Goal: Information Seeking & Learning: Understand process/instructions

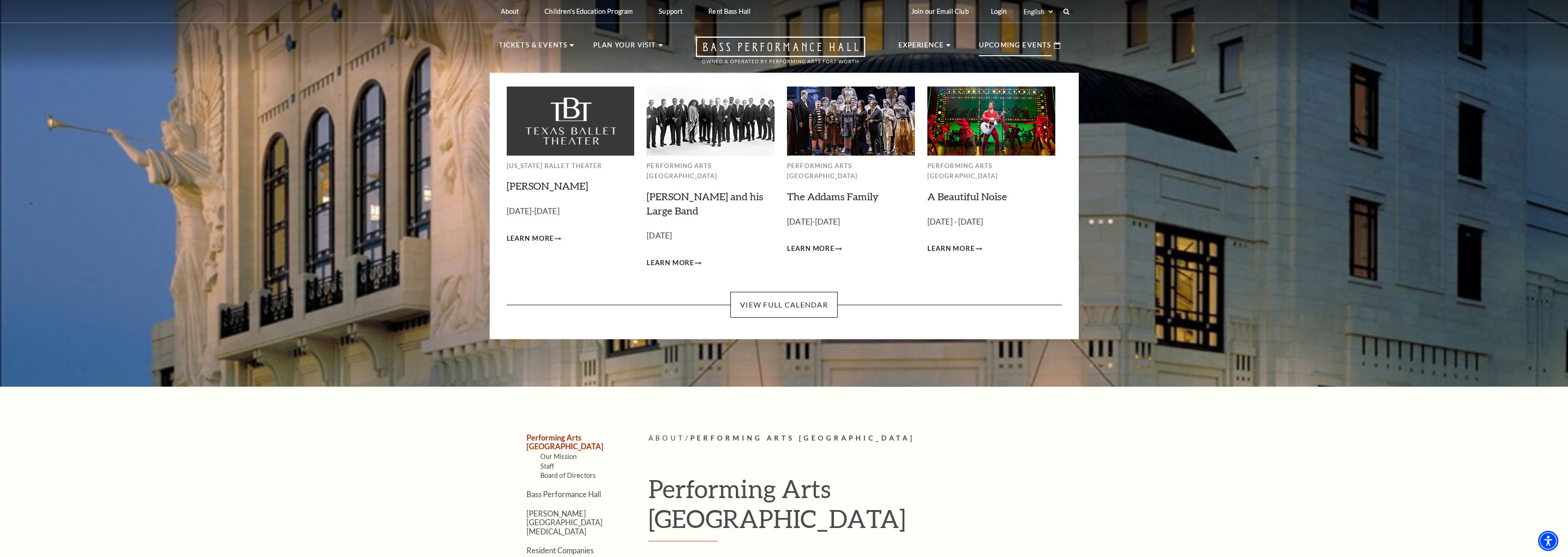
click at [990, 46] on p "Upcoming Events" at bounding box center [1015, 48] width 73 height 17
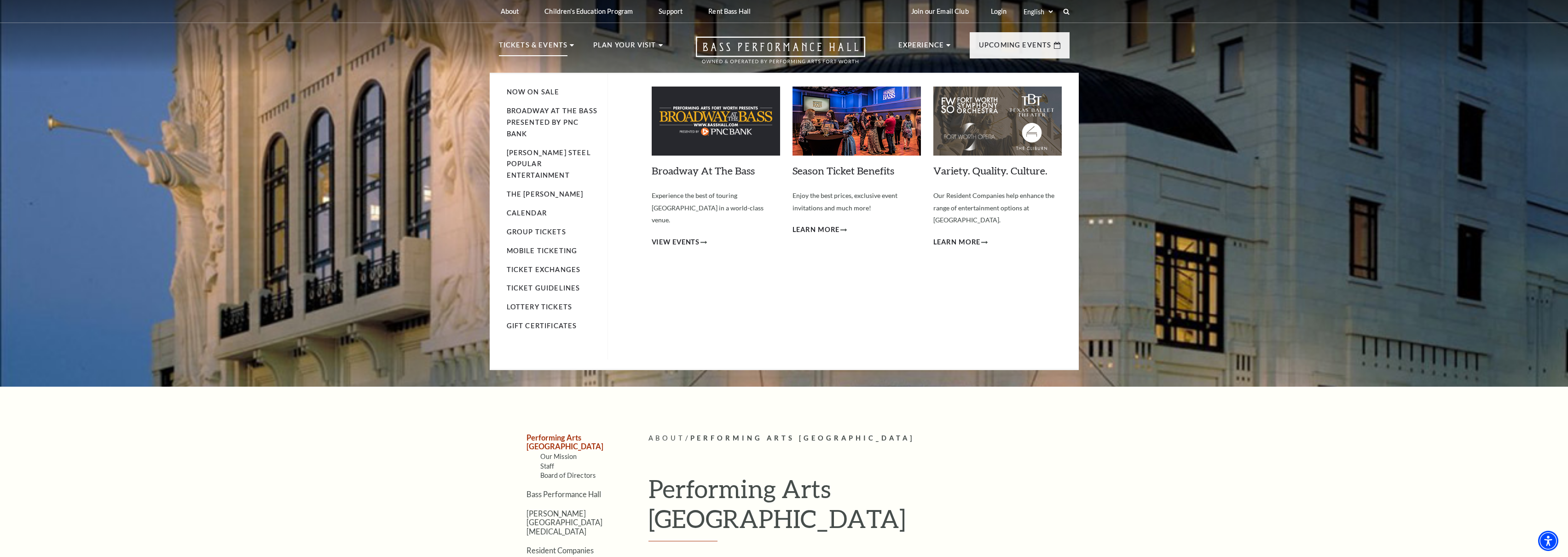
click at [549, 245] on li "Mobile Ticketing" at bounding box center [552, 251] width 92 height 12
click at [550, 247] on link "Mobile Ticketing" at bounding box center [542, 250] width 71 height 7
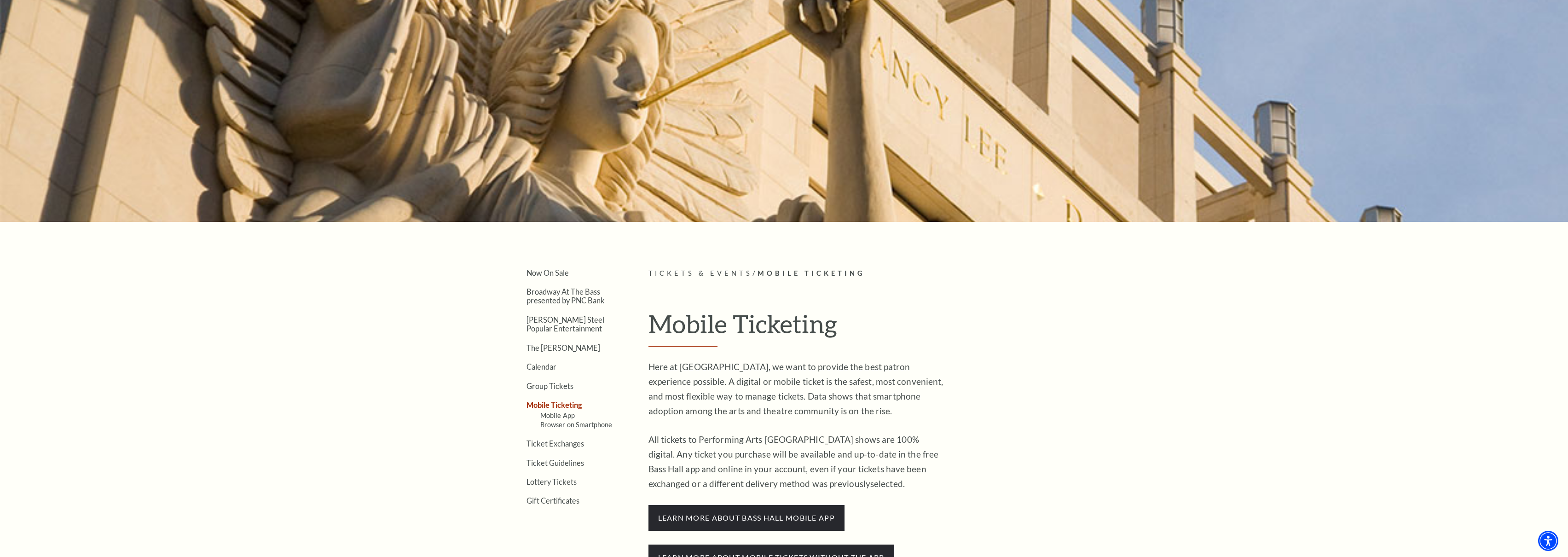
scroll to position [299, 0]
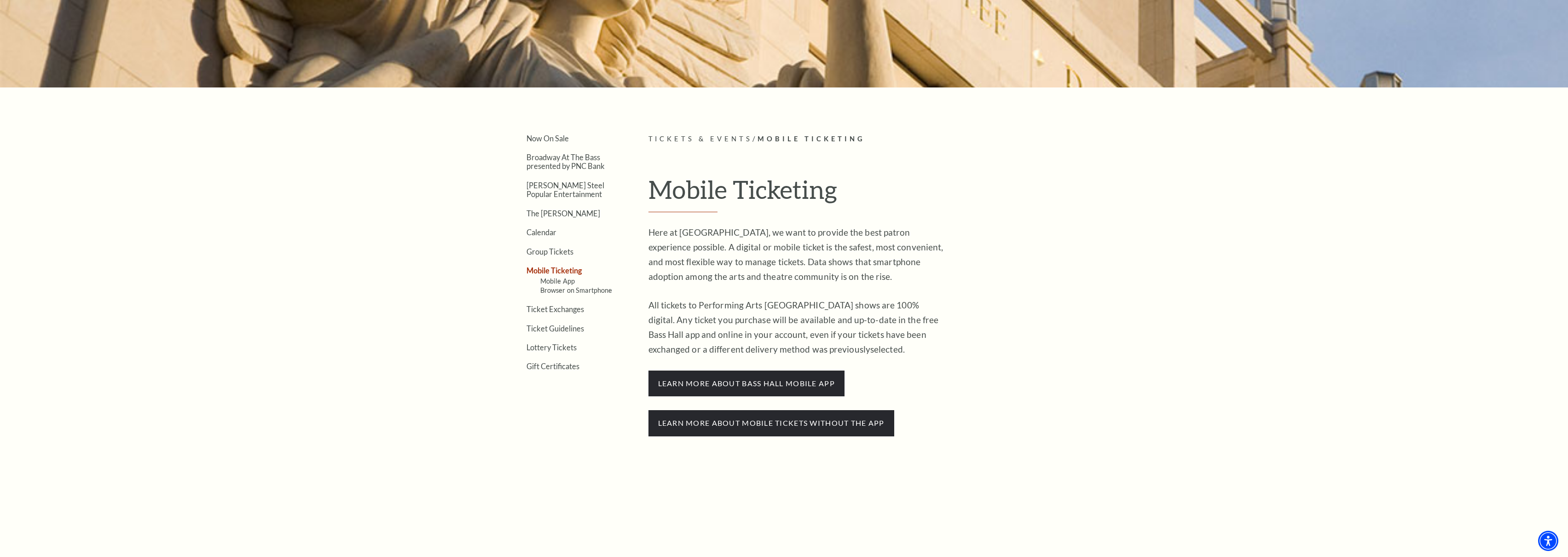
drag, startPoint x: 877, startPoint y: 345, endPoint x: 656, endPoint y: 173, distance: 280.0
click at [656, 173] on article "Tickets & Events / Mobile Ticketing Mobile Ticketing Here at [GEOGRAPHIC_DATA],…" at bounding box center [859, 381] width 421 height 494
click at [703, 180] on h1 "Mobile Ticketing" at bounding box center [859, 193] width 421 height 38
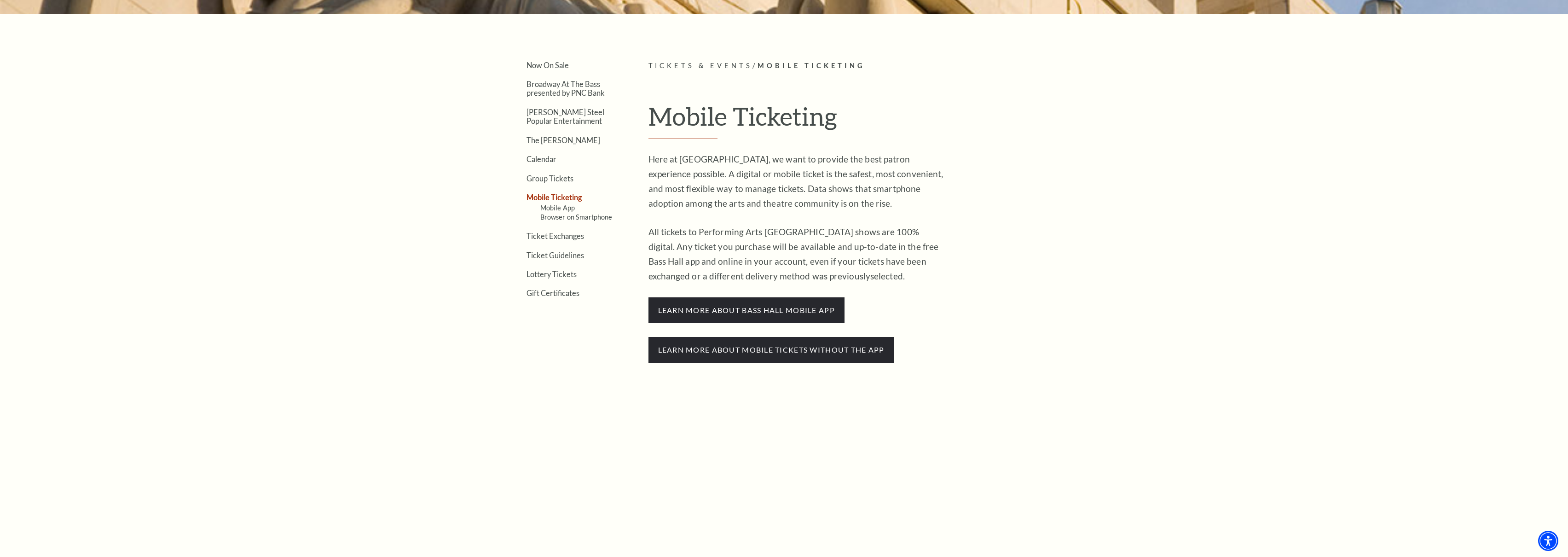
scroll to position [331, 0]
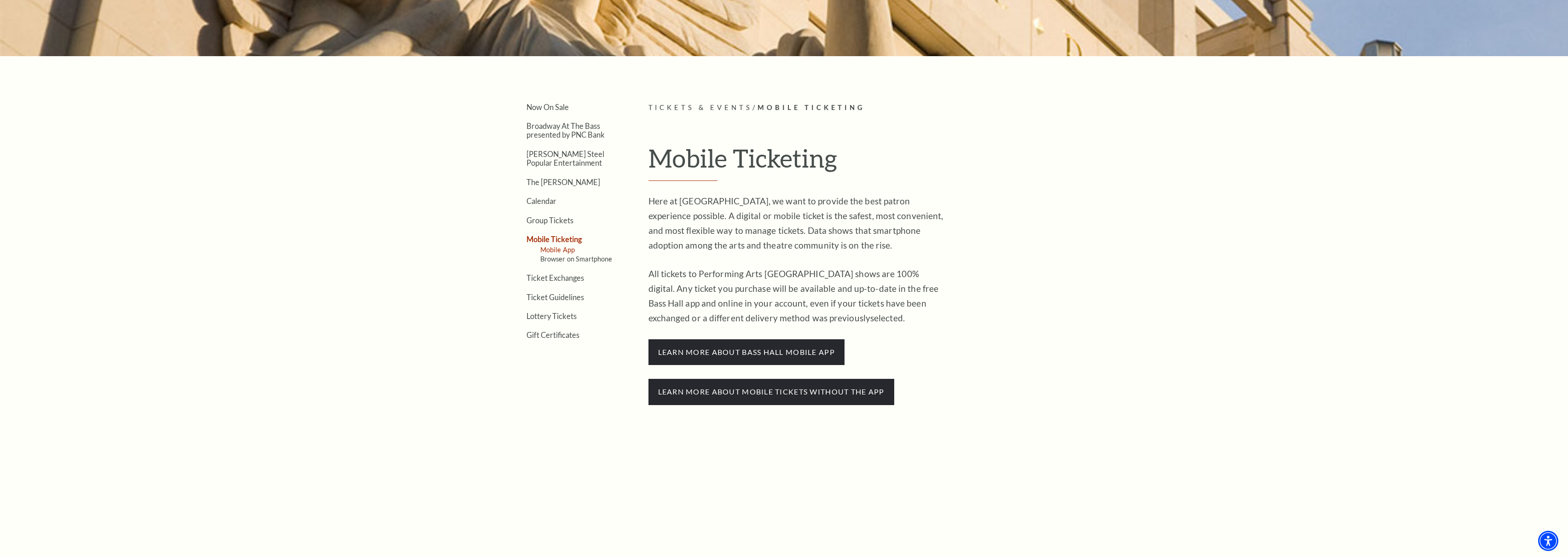
click at [565, 247] on link "Mobile App" at bounding box center [558, 249] width 35 height 7
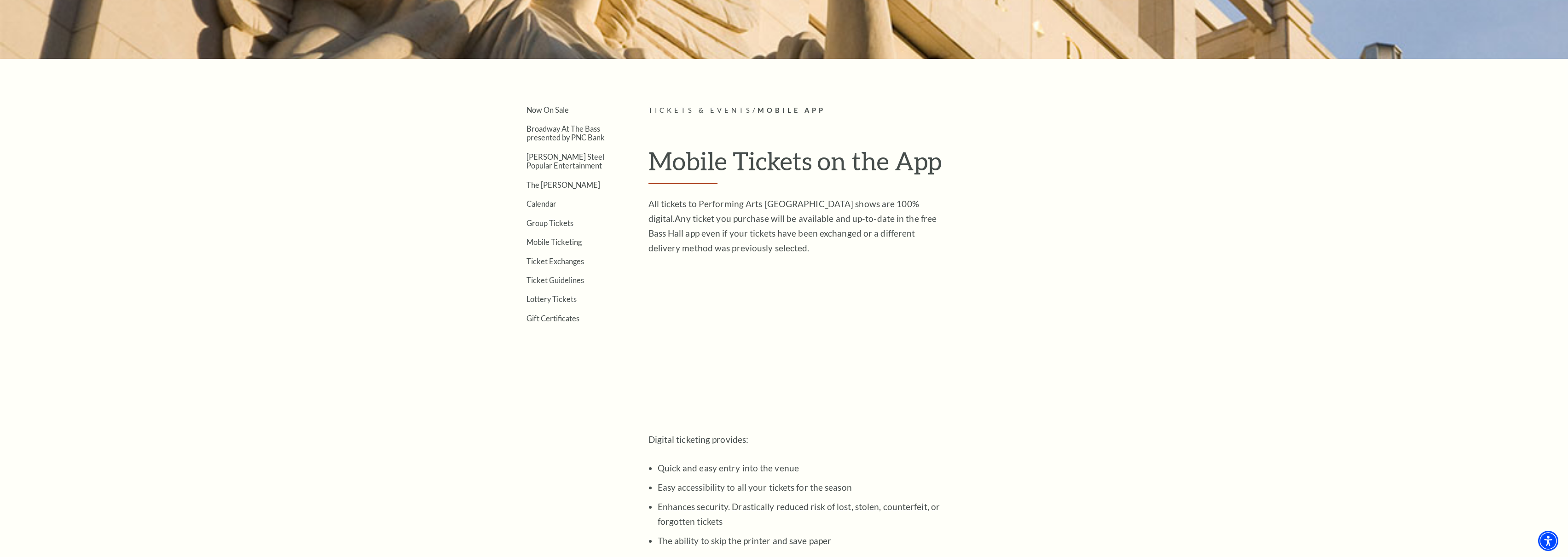
scroll to position [356, 0]
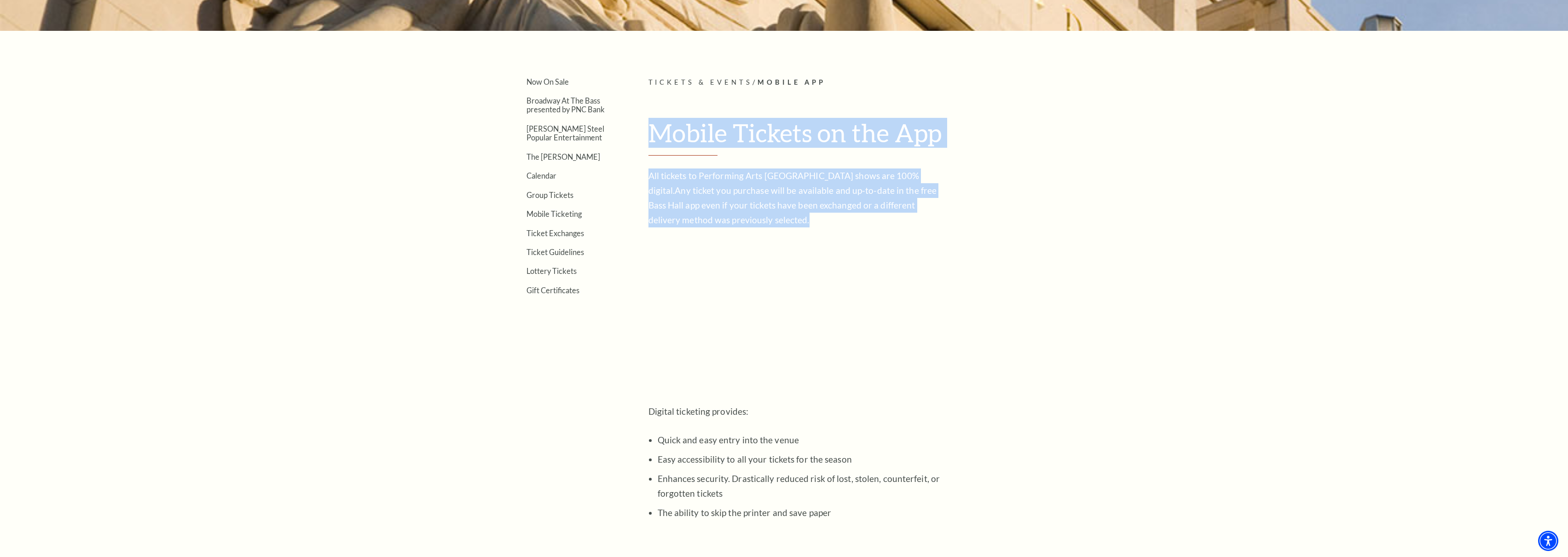
drag, startPoint x: 654, startPoint y: 134, endPoint x: 763, endPoint y: 215, distance: 135.8
click at [763, 215] on p "All tickets to Performing Arts [GEOGRAPHIC_DATA] shows are 100% digital. Any ti…" at bounding box center [798, 198] width 299 height 59
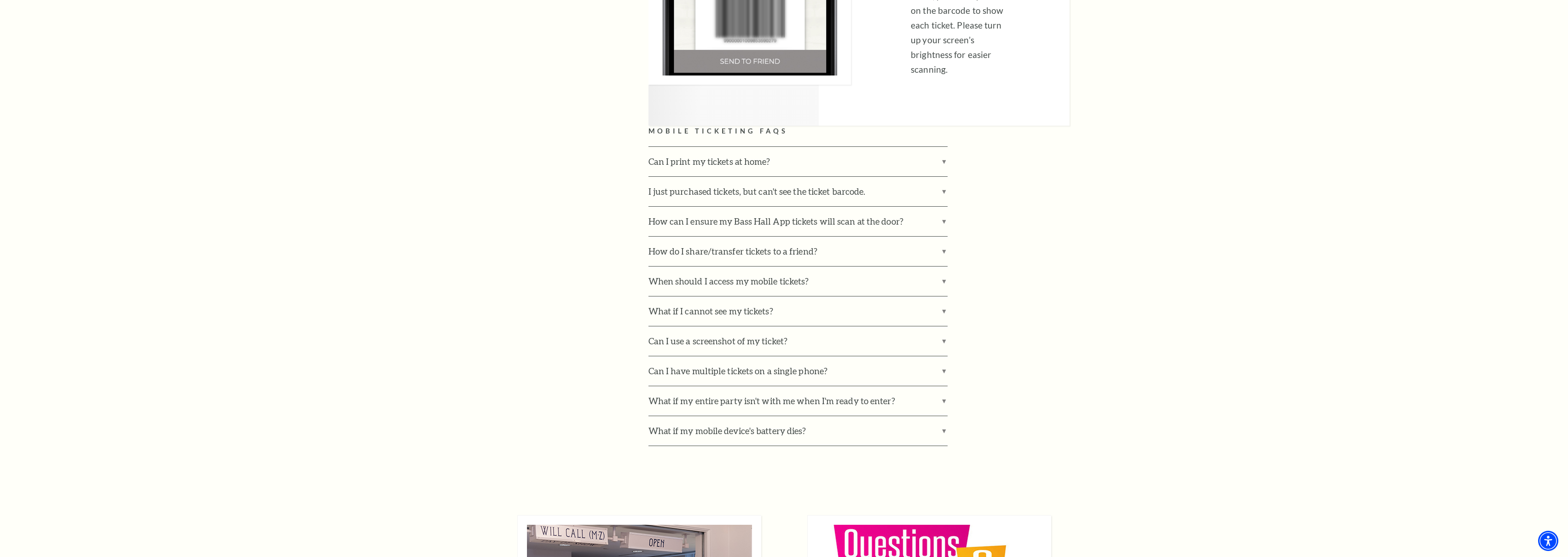
scroll to position [2942, 0]
